Goal: Information Seeking & Learning: Learn about a topic

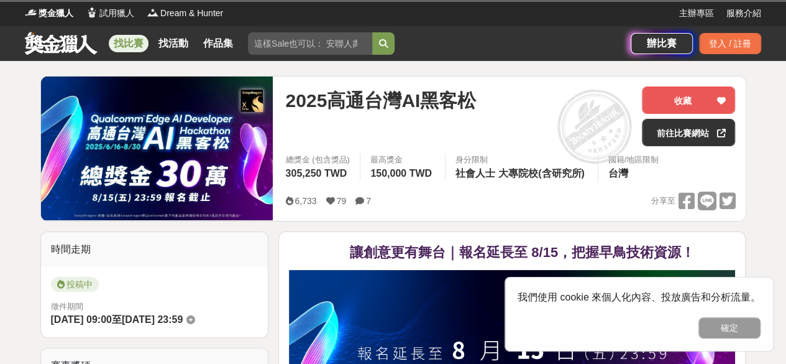
click at [711, 330] on button "確定" at bounding box center [730, 327] width 62 height 21
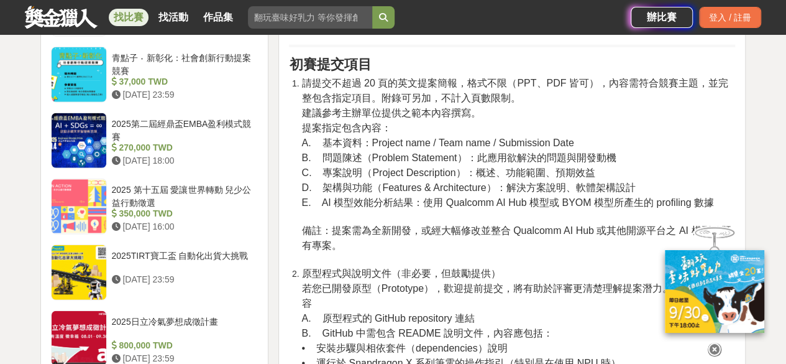
scroll to position [1430, 0]
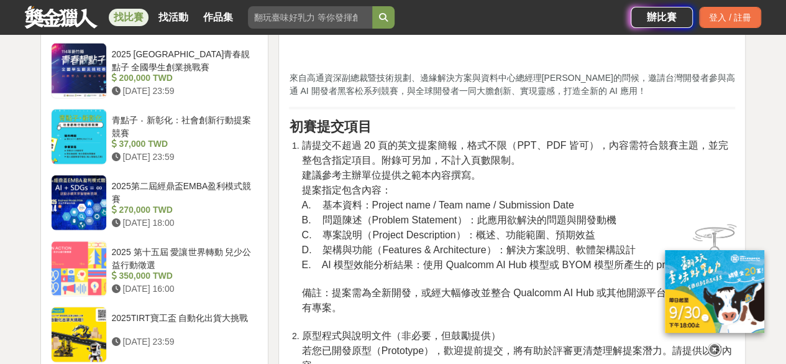
click at [216, 198] on div "2025第二屆經鼎盃EMBA盈利模式競賽" at bounding box center [183, 192] width 142 height 24
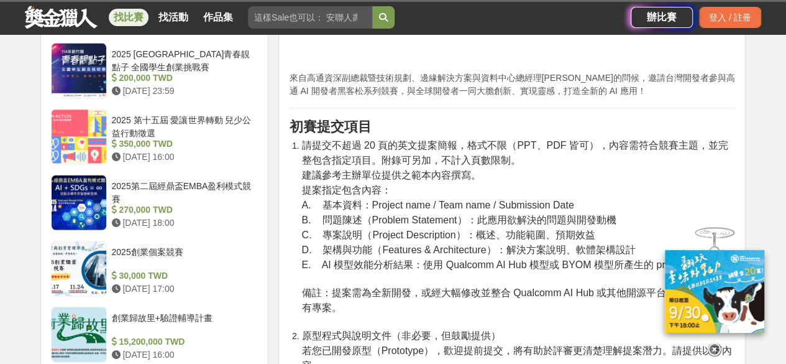
scroll to position [1428, 0]
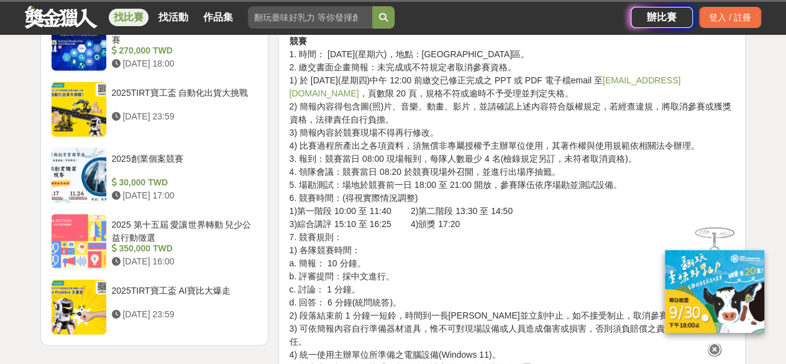
click at [216, 198] on div "2025創業個案競賽 30,000 TWD [DATE] 17:00" at bounding box center [183, 175] width 152 height 56
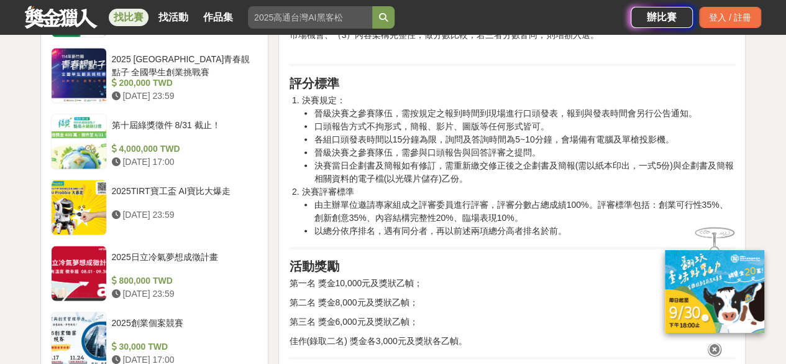
scroll to position [929, 0]
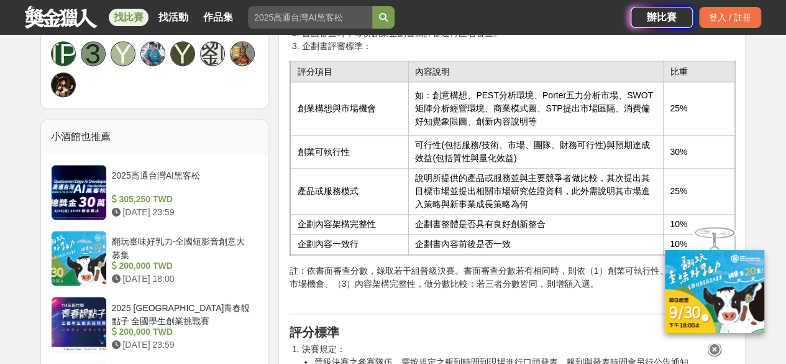
click at [712, 344] on icon at bounding box center [715, 349] width 14 height 14
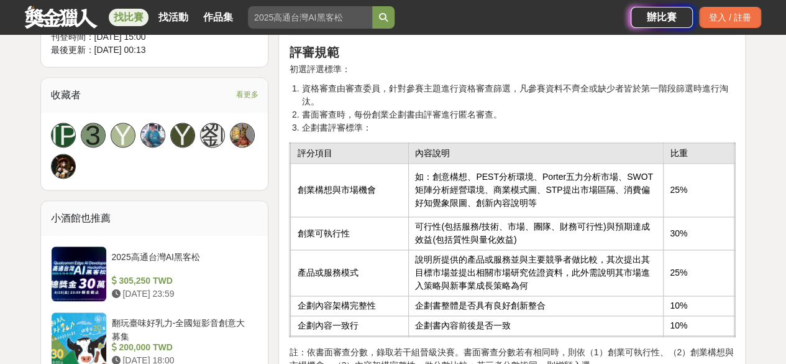
scroll to position [866, 0]
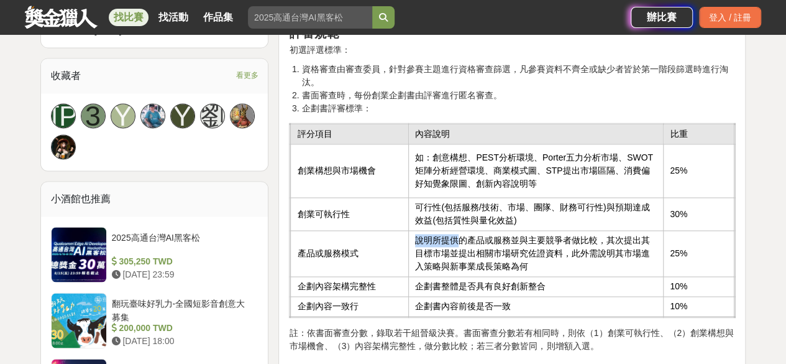
drag, startPoint x: 416, startPoint y: 239, endPoint x: 525, endPoint y: 237, distance: 108.2
click at [503, 237] on td "說明所提供的產品或服務並與主要競爭者做比較，其次提出其目標市場並提出相關市場研究佐證資料，此外需說明其市場進入策略與新事業成長策略為何" at bounding box center [536, 254] width 255 height 46
click at [542, 237] on td "說明所提供的產品或服務並與主要競爭者做比較，其次提出其目標市場並提出相關市場研究佐證資料，此外需說明其市場進入策略與新事業成長策略為何" at bounding box center [536, 254] width 255 height 46
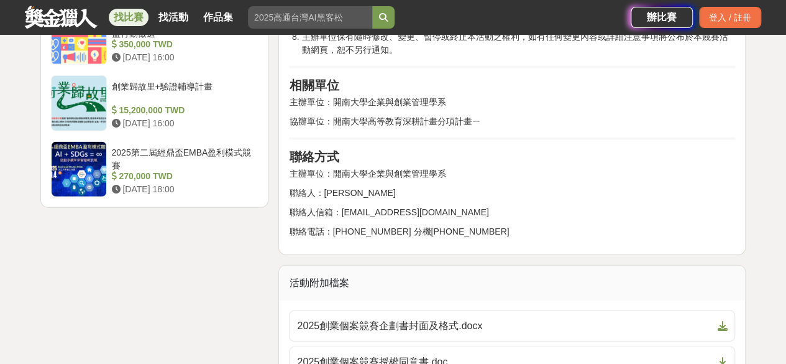
scroll to position [1581, 0]
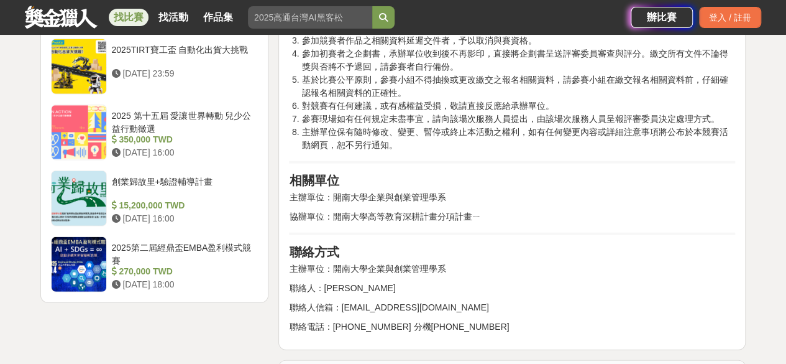
click at [223, 246] on div "2025第二屆經鼎盃EMBA盈利模式競賽" at bounding box center [183, 253] width 142 height 24
